Goal: Information Seeking & Learning: Learn about a topic

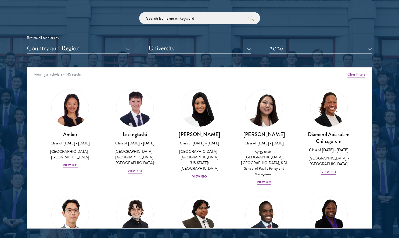
scroll to position [44, 0]
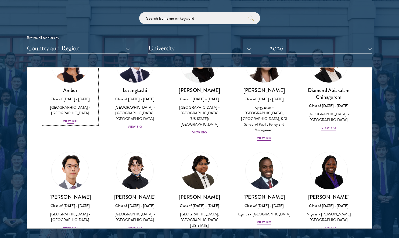
click at [73, 118] on div "View Bio" at bounding box center [70, 120] width 15 height 5
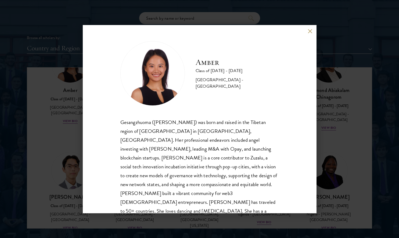
scroll to position [18, 0]
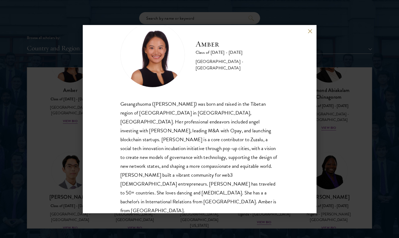
click at [339, 139] on div "Amber Class of [DATE] - [DATE] [GEOGRAPHIC_DATA] - [GEOGRAPHIC_DATA] Gesangzhuo…" at bounding box center [199, 119] width 399 height 238
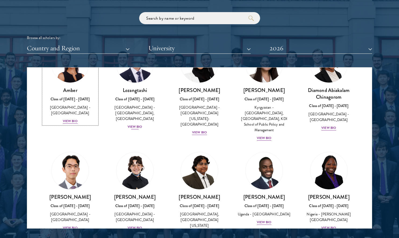
scroll to position [22, 0]
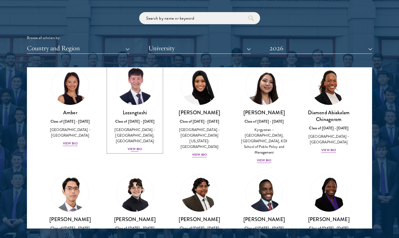
click at [138, 149] on div "View Bio" at bounding box center [135, 148] width 15 height 5
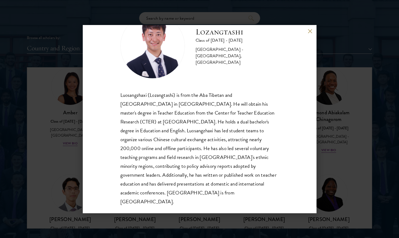
scroll to position [654, 0]
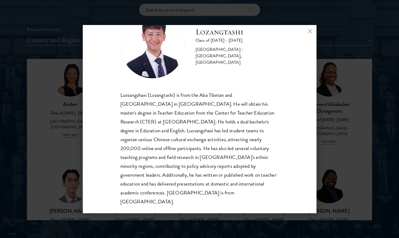
click at [364, 125] on div "Lozangtashi Class of [DATE] - [DATE] [GEOGRAPHIC_DATA] - [GEOGRAPHIC_DATA], [GE…" at bounding box center [199, 119] width 399 height 238
click at [310, 31] on div "Browse all scholars by:" at bounding box center [199, 30] width 345 height 6
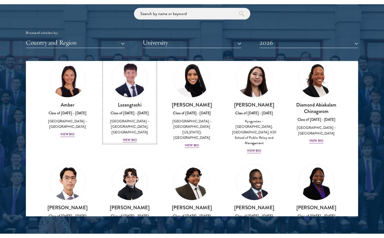
scroll to position [654, 0]
